Goal: Share content: Share content

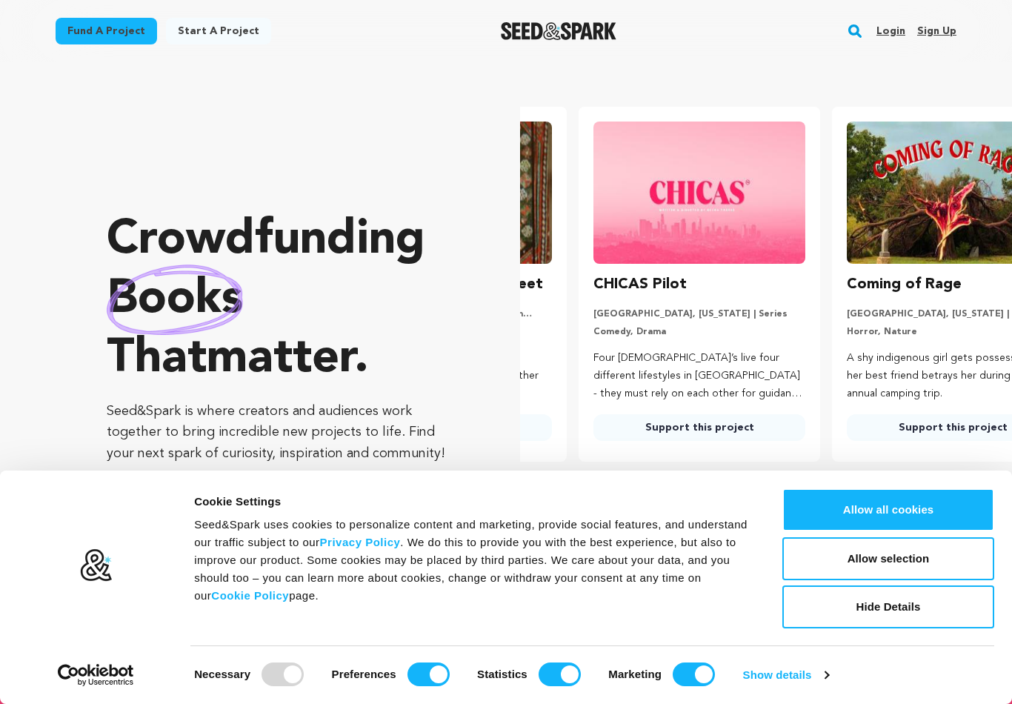
scroll to position [0, 265]
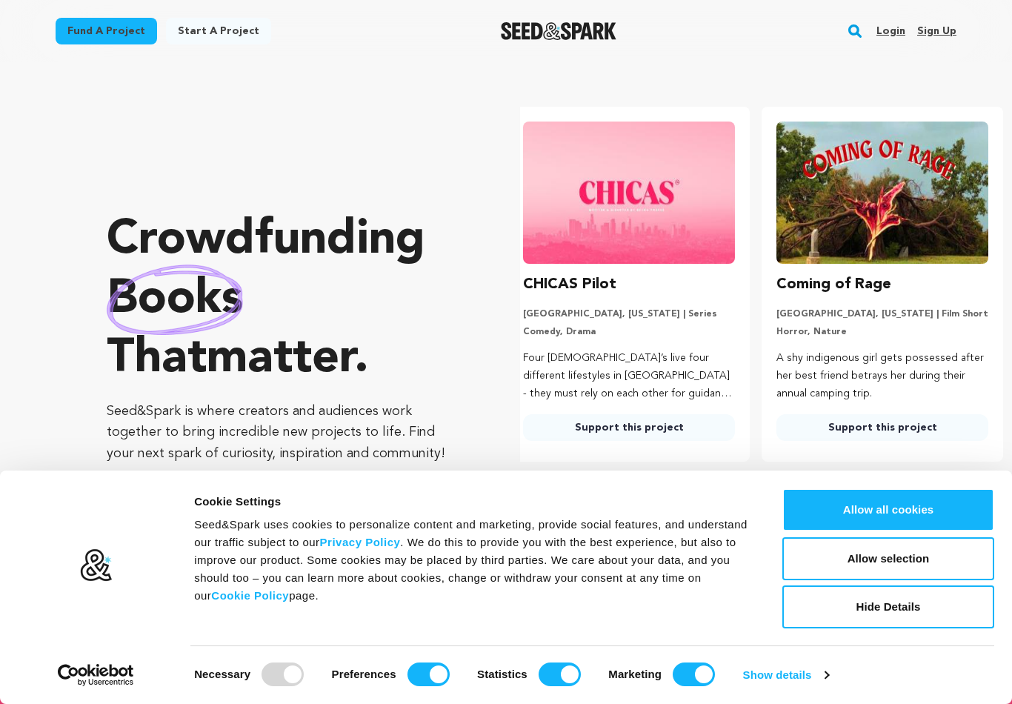
click at [883, 39] on link "Login" at bounding box center [891, 31] width 29 height 24
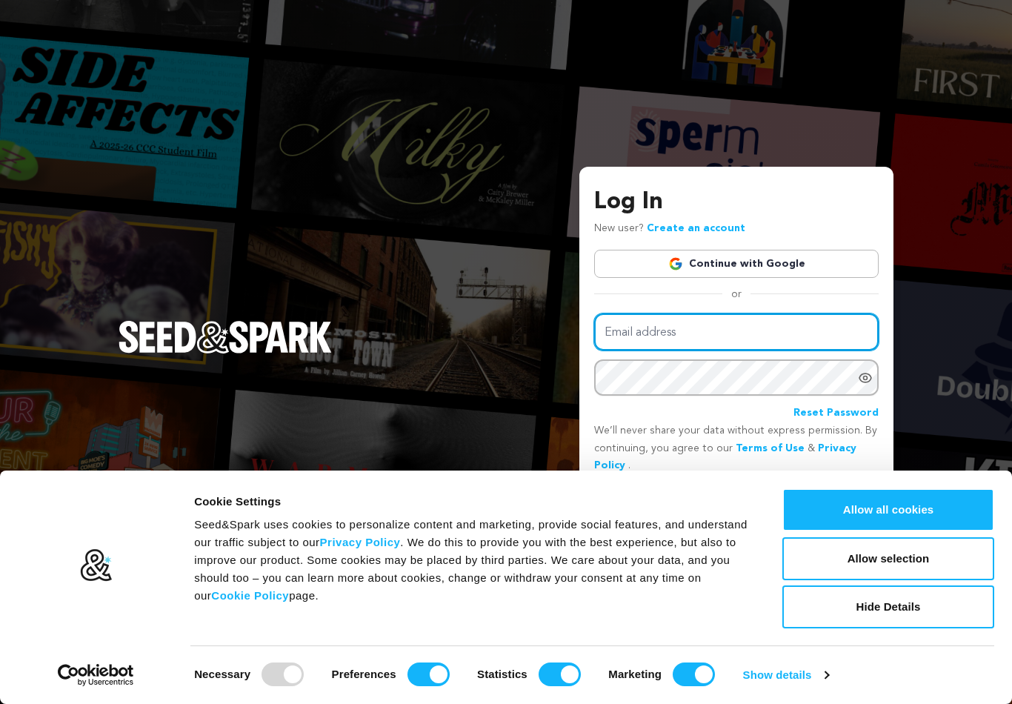
click at [726, 339] on input "Email address" at bounding box center [736, 332] width 285 height 38
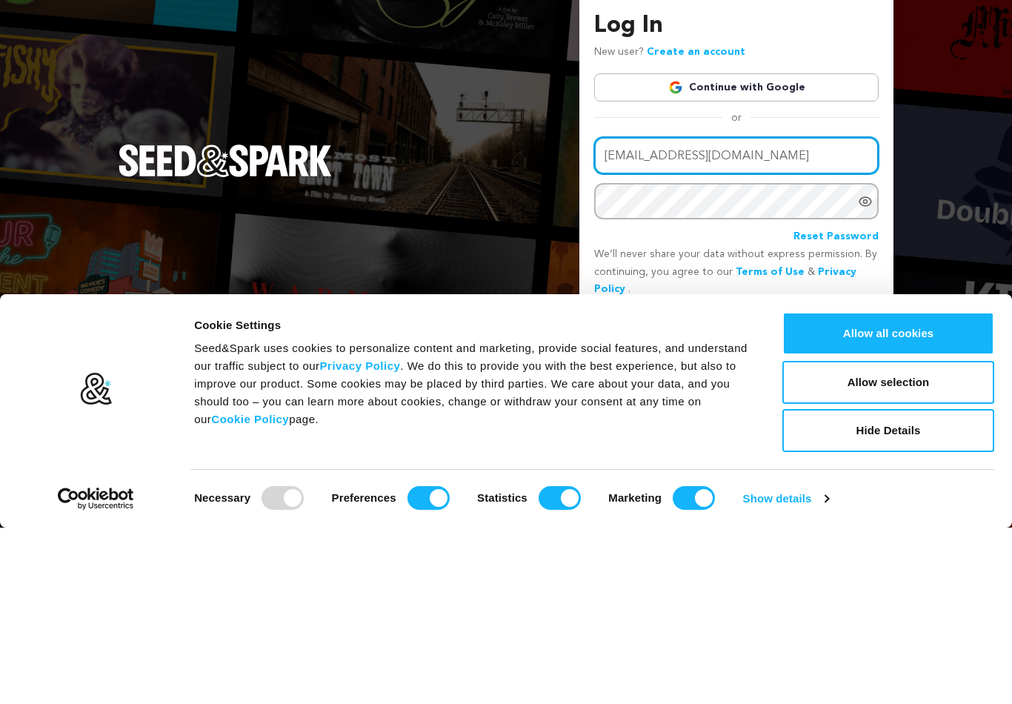
type input "[EMAIL_ADDRESS][DOMAIN_NAME]"
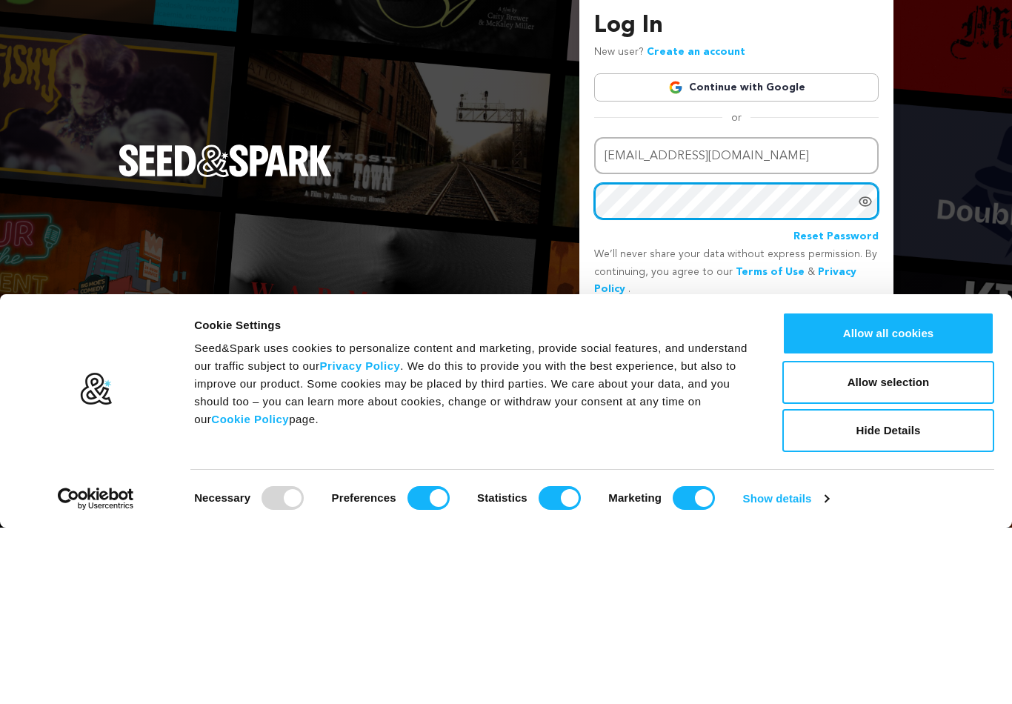
click at [853, 487] on button "Login" at bounding box center [852, 500] width 53 height 27
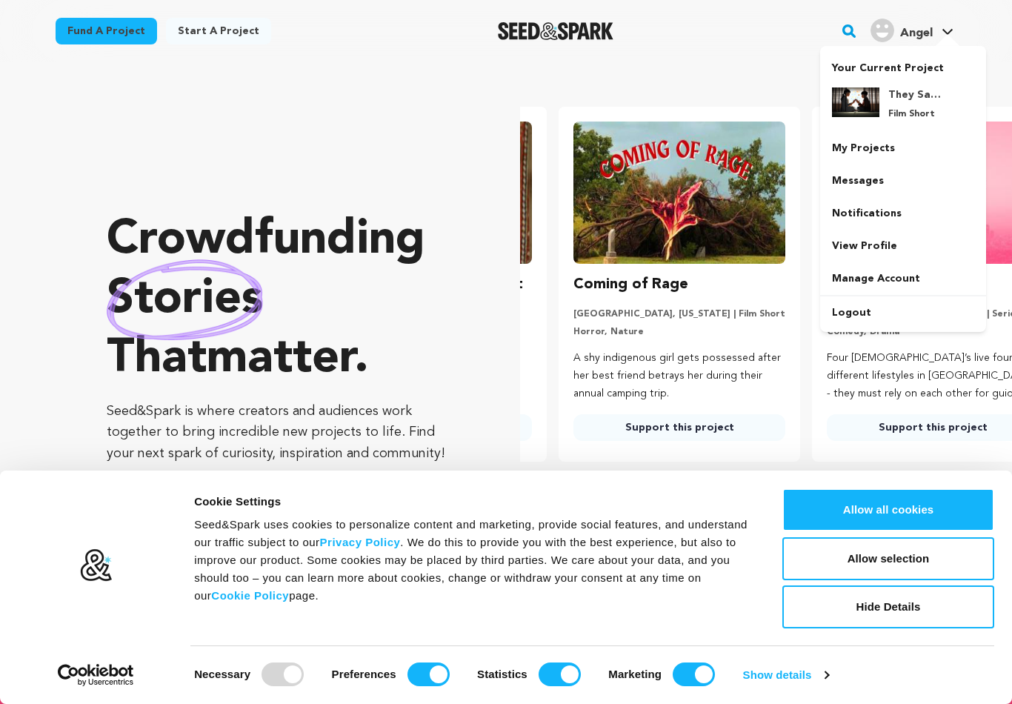
scroll to position [0, 265]
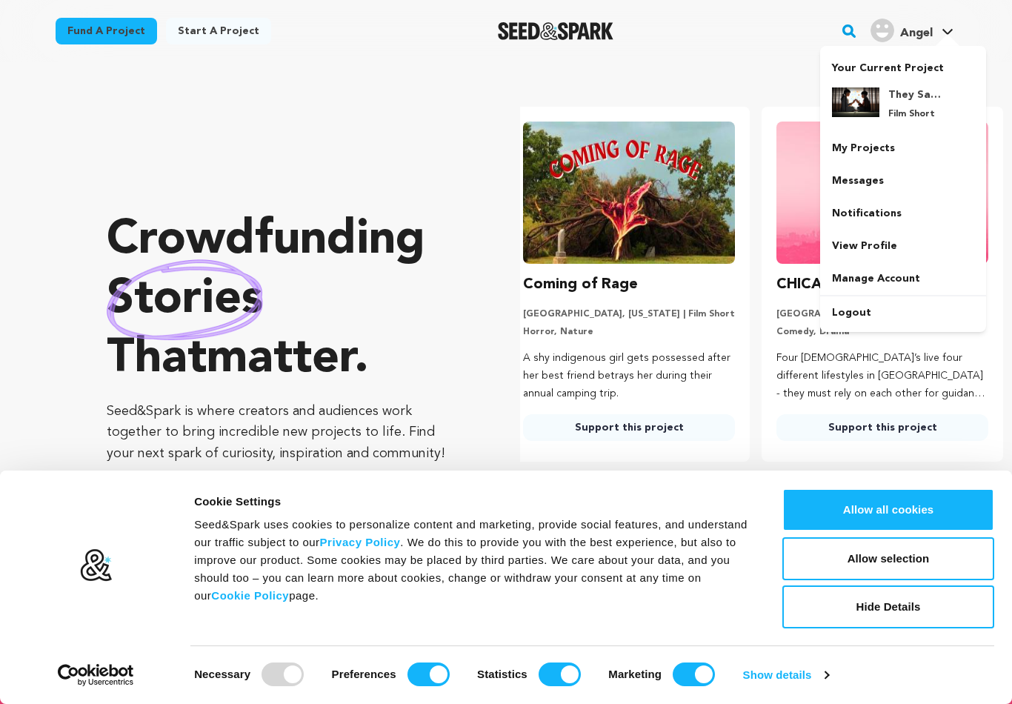
click at [888, 147] on link "My Projects" at bounding box center [903, 148] width 166 height 33
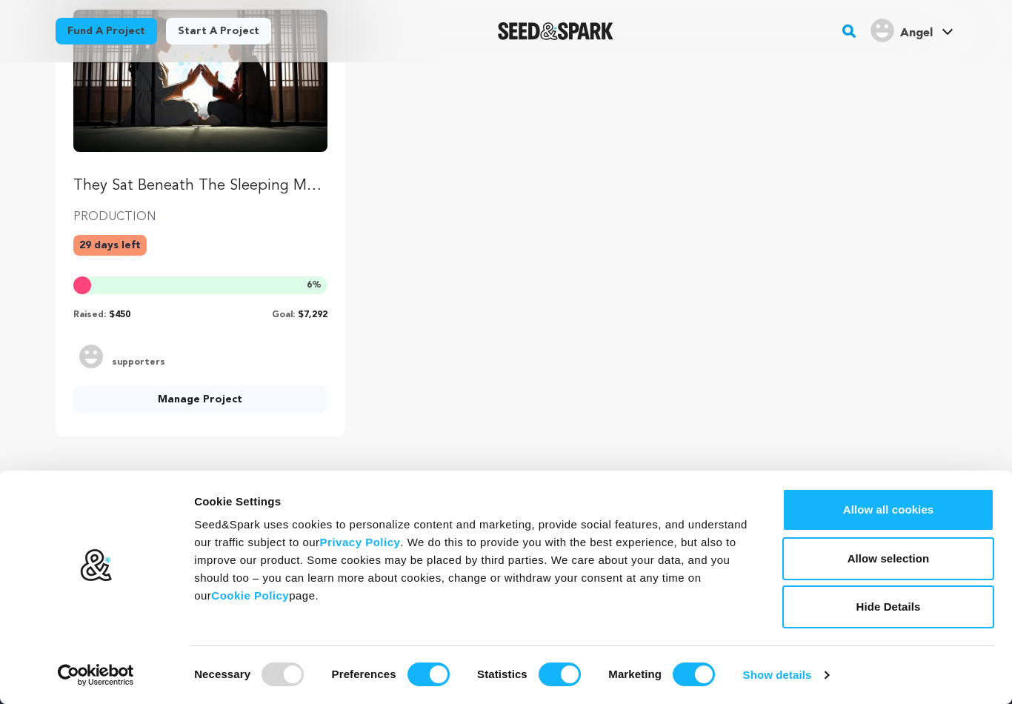
scroll to position [225, 0]
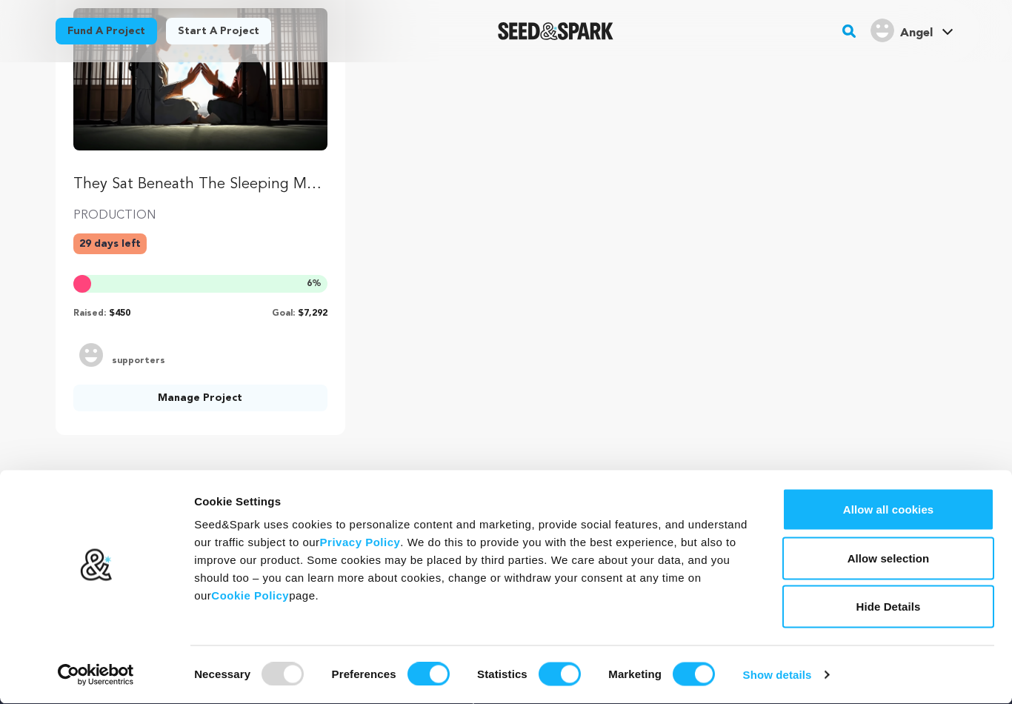
click at [266, 186] on p "They Sat Beneath The Sleeping Moon" at bounding box center [200, 185] width 254 height 21
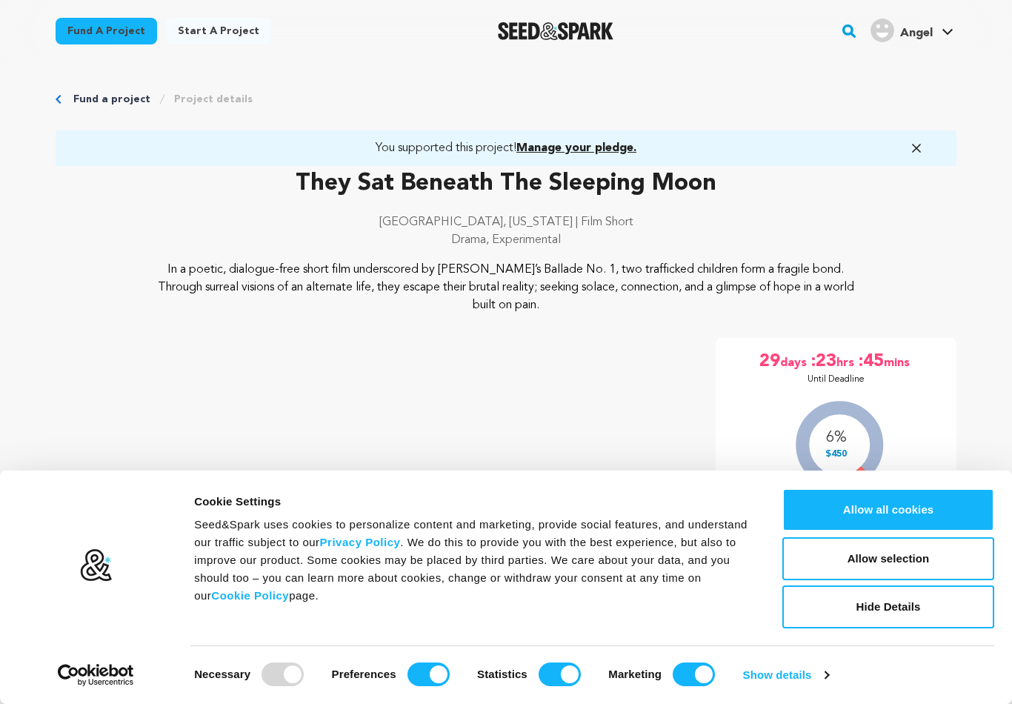
click at [947, 614] on button "Hide Details" at bounding box center [889, 606] width 212 height 43
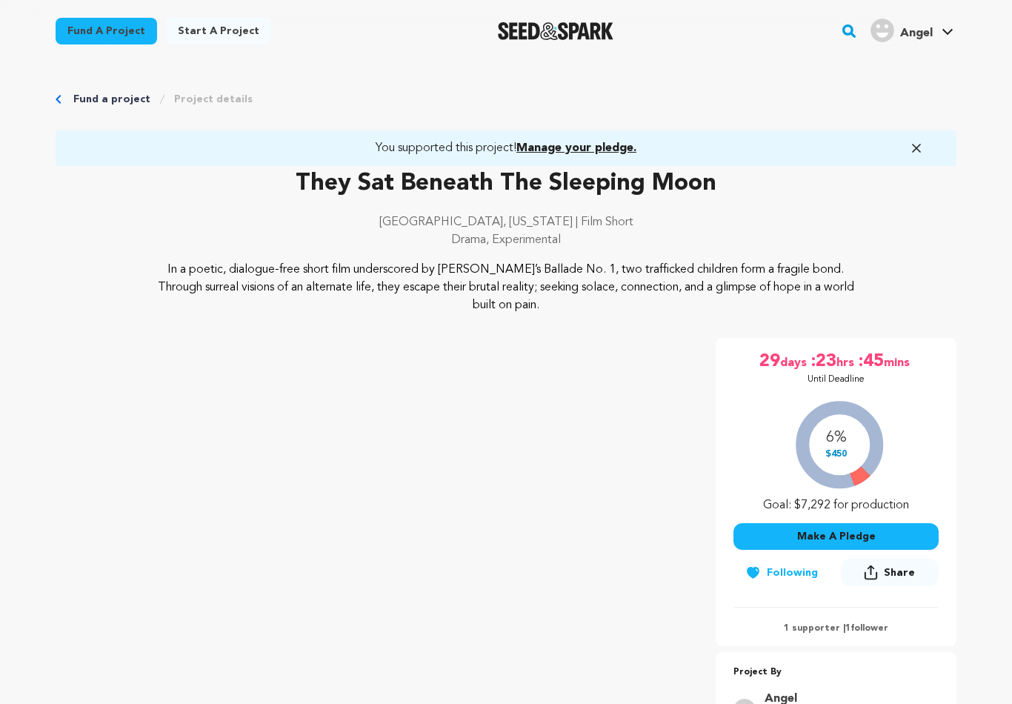
click at [918, 146] on icon "button" at bounding box center [916, 148] width 7 height 7
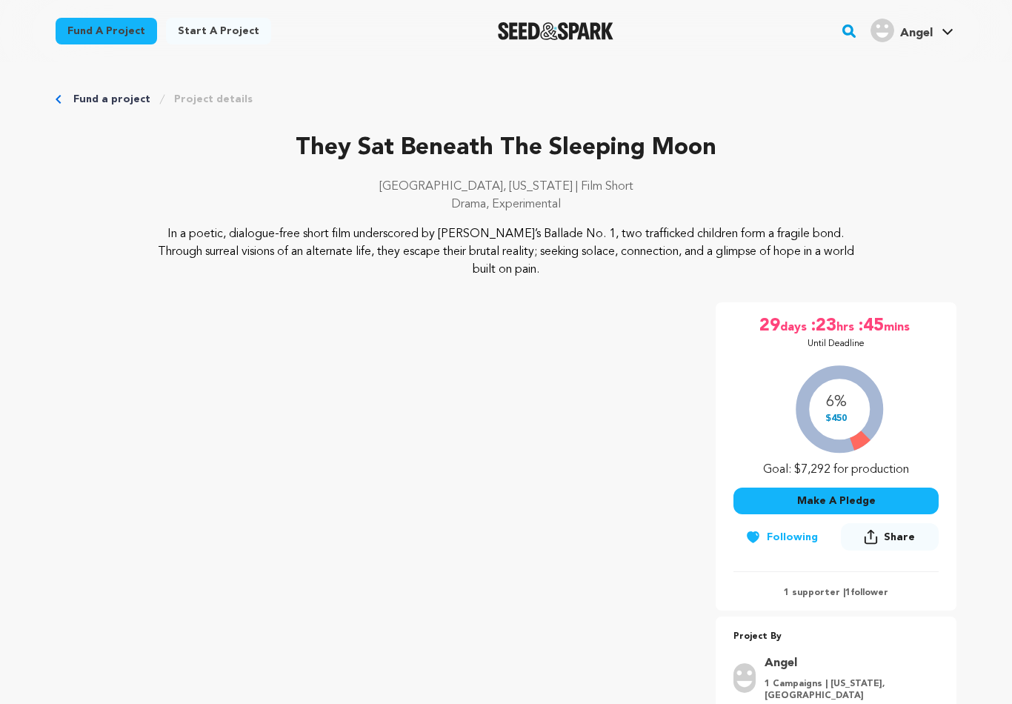
click at [901, 530] on span "Share" at bounding box center [899, 537] width 31 height 15
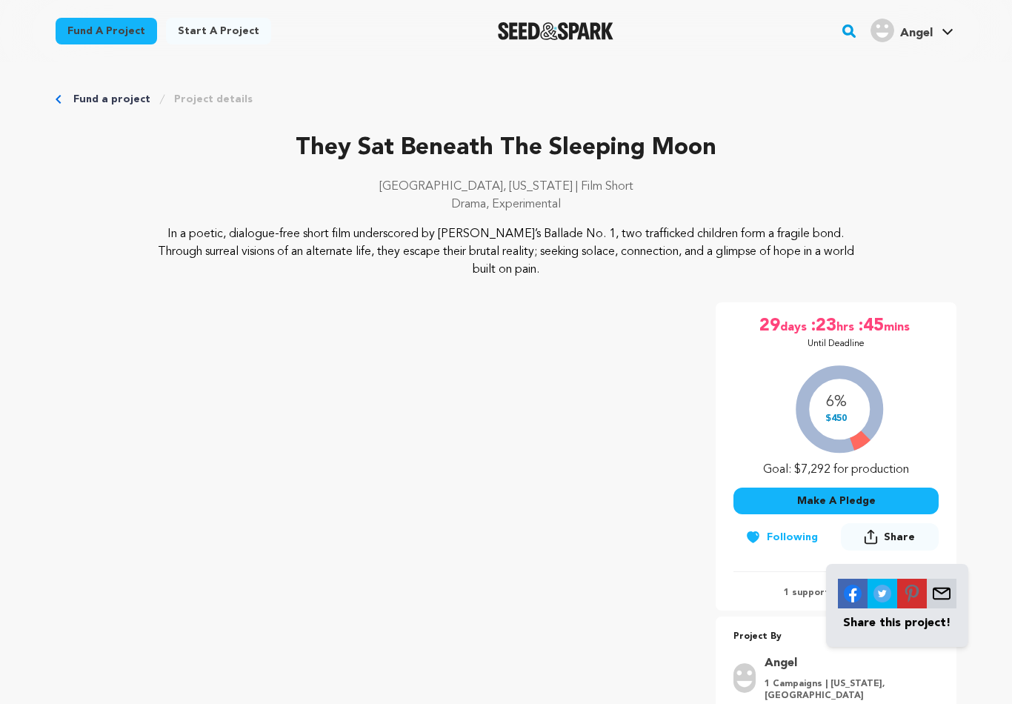
click at [930, 614] on p "Share this project!" at bounding box center [897, 623] width 119 height 18
click at [949, 579] on img at bounding box center [942, 594] width 30 height 30
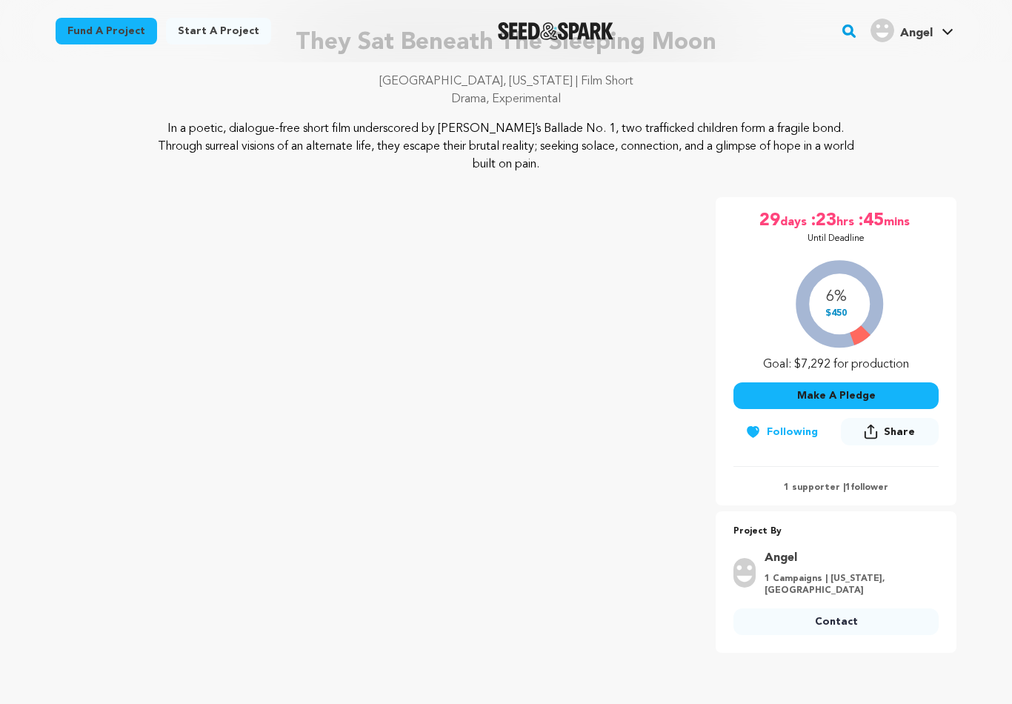
scroll to position [104, 0]
click at [905, 425] on span "Share" at bounding box center [899, 432] width 31 height 15
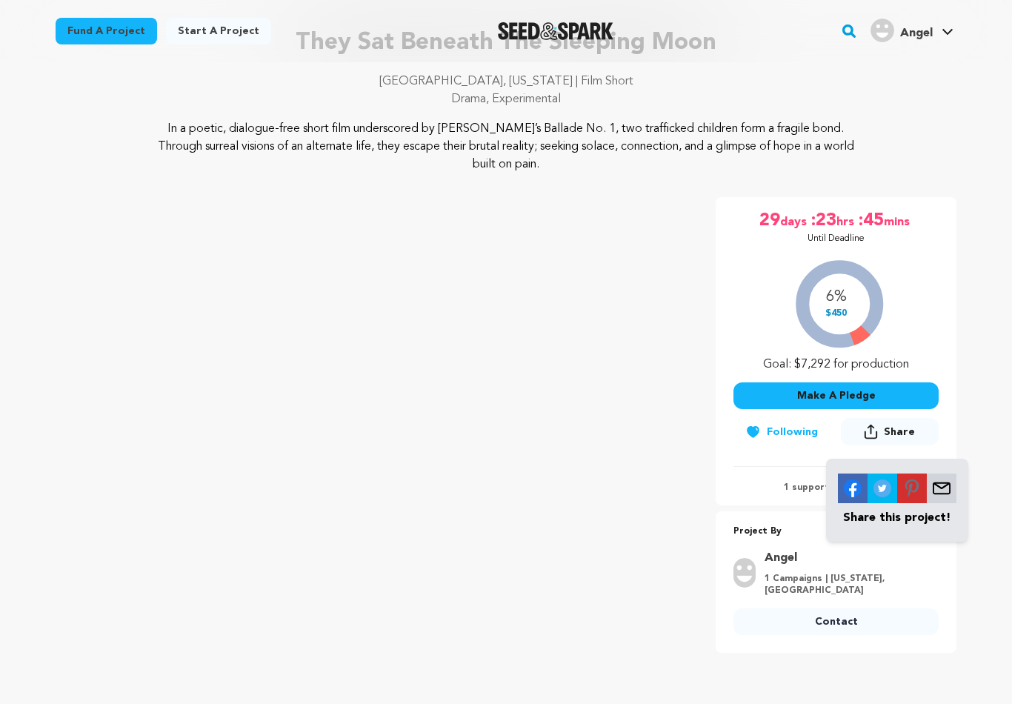
scroll to position [105, 0]
click at [920, 509] on p "Share this project!" at bounding box center [897, 518] width 119 height 18
click at [905, 509] on p "Share this project!" at bounding box center [897, 518] width 119 height 18
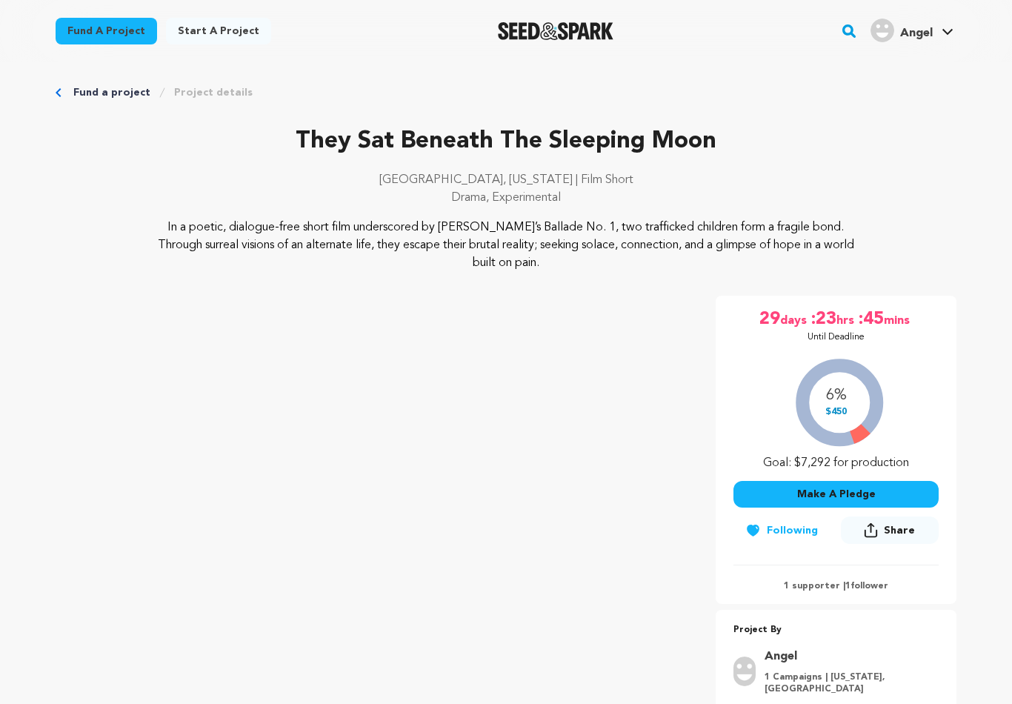
scroll to position [0, 0]
